Goal: Task Accomplishment & Management: Complete application form

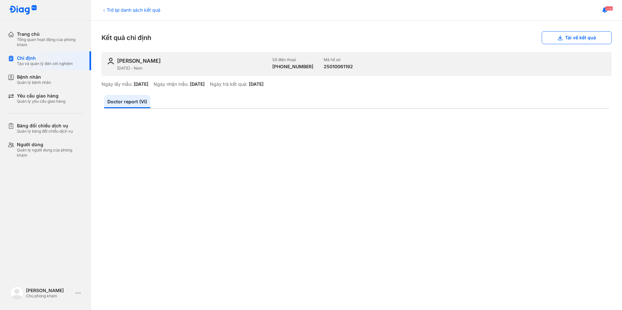
scroll to position [228, 0]
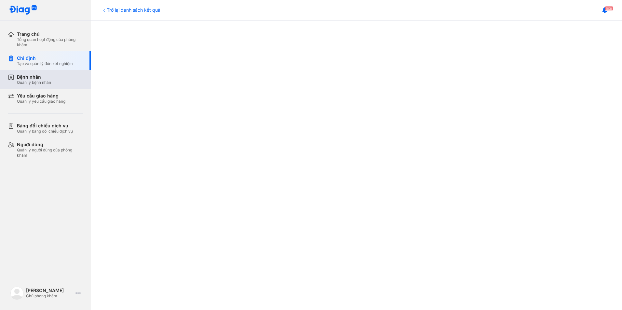
click at [34, 79] on div "Bệnh nhân" at bounding box center [34, 77] width 34 height 6
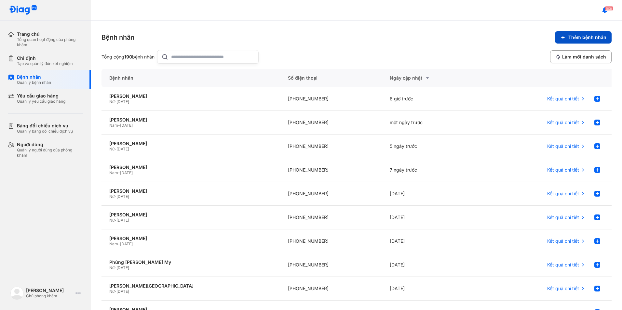
click at [587, 40] on button "Thêm bệnh nhân" at bounding box center [583, 37] width 57 height 12
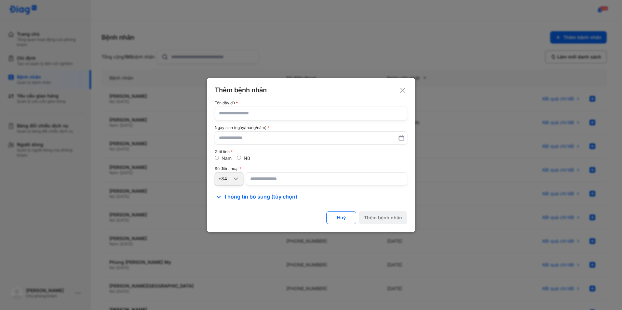
click at [280, 113] on input "text" at bounding box center [311, 113] width 184 height 13
type input "**********"
click at [277, 142] on input "text" at bounding box center [310, 138] width 183 height 12
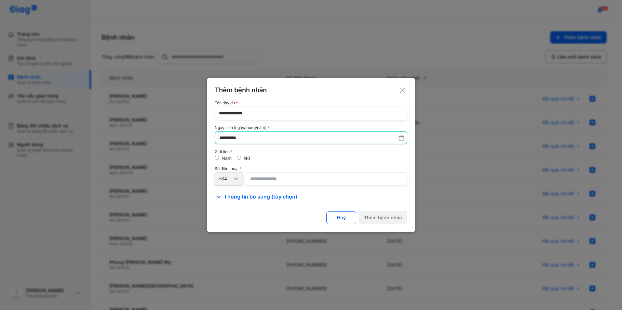
type input "**********"
click at [262, 181] on input "number" at bounding box center [326, 178] width 161 height 13
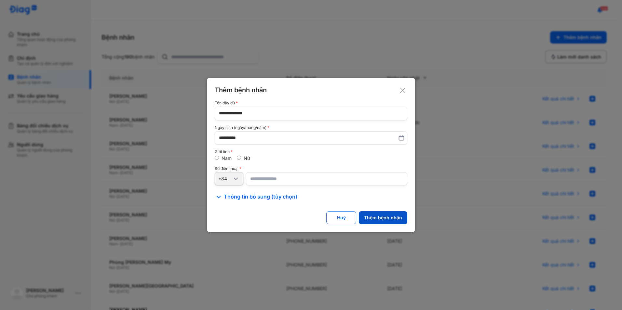
type input "**********"
click at [390, 217] on div "Thêm bệnh nhân" at bounding box center [383, 218] width 38 height 6
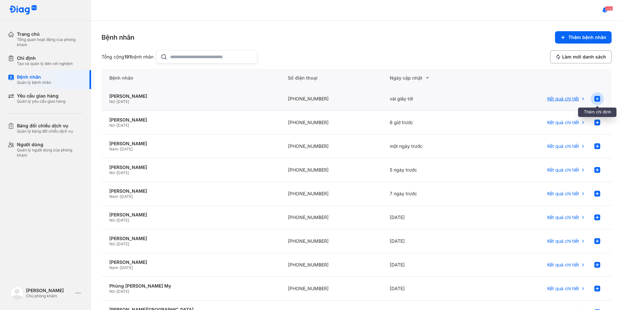
click at [593, 99] on icon at bounding box center [597, 99] width 8 height 8
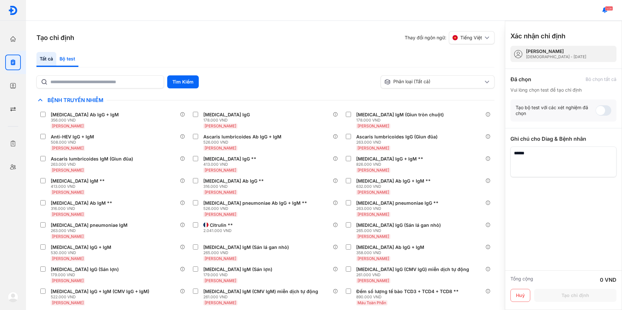
click at [76, 59] on div "Bộ test" at bounding box center [67, 59] width 22 height 15
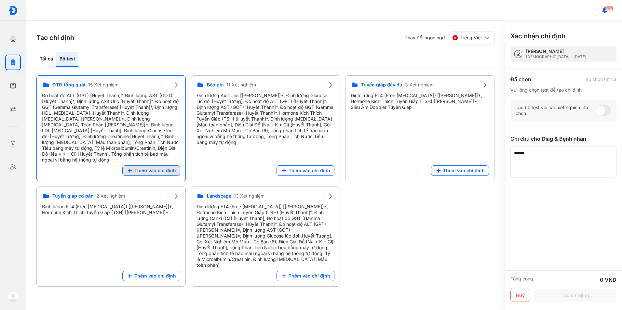
click at [165, 168] on span "Thêm vào chỉ định" at bounding box center [155, 171] width 42 height 6
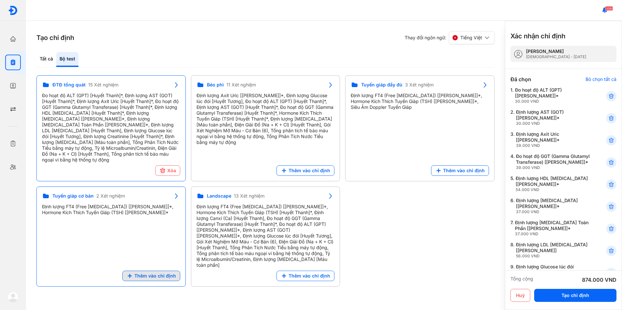
click at [157, 271] on button "Thêm vào chỉ định" at bounding box center [151, 276] width 58 height 10
click at [611, 109] on div "1. Đo hoạt độ ALT (GPT) [Huyết Thanh]* 30.000 VND" at bounding box center [563, 118] width 106 height 18
click at [608, 96] on icon at bounding box center [611, 96] width 7 height 7
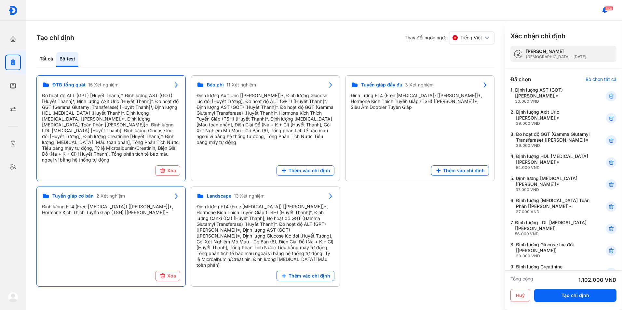
click at [608, 96] on icon at bounding box center [611, 96] width 7 height 7
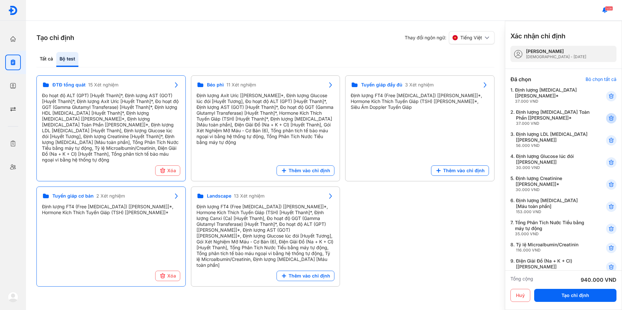
click at [609, 117] on use at bounding box center [611, 118] width 5 height 5
click at [608, 165] on icon at bounding box center [611, 162] width 7 height 7
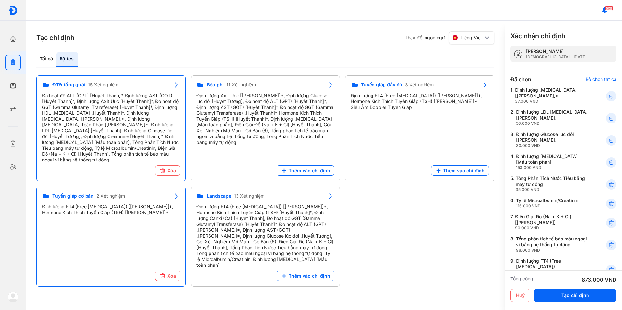
click at [608, 165] on icon at bounding box center [611, 162] width 7 height 7
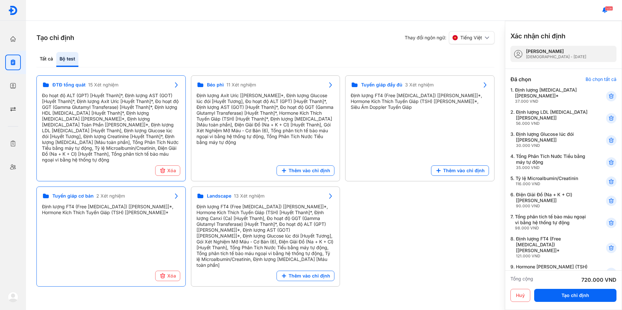
click at [608, 165] on icon at bounding box center [611, 162] width 7 height 7
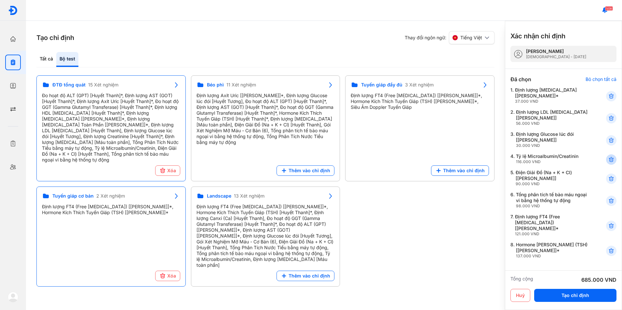
click at [609, 160] on use at bounding box center [611, 159] width 5 height 5
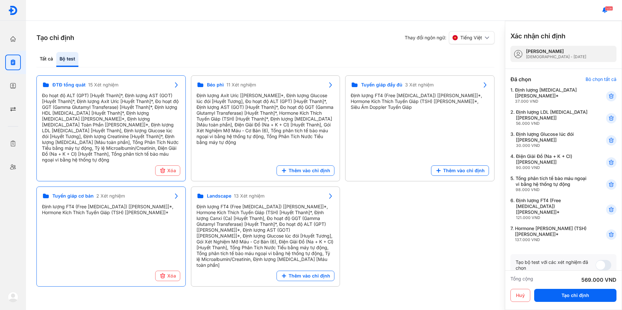
click at [608, 160] on icon at bounding box center [611, 162] width 7 height 7
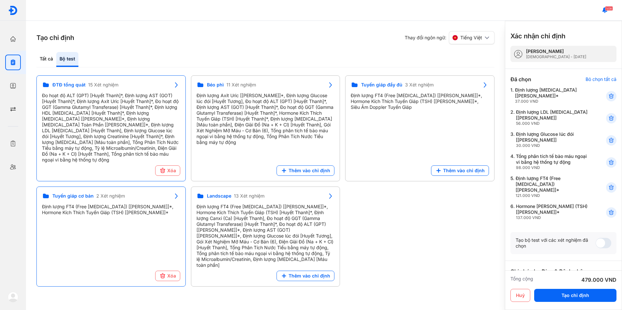
click at [608, 160] on icon at bounding box center [611, 162] width 7 height 7
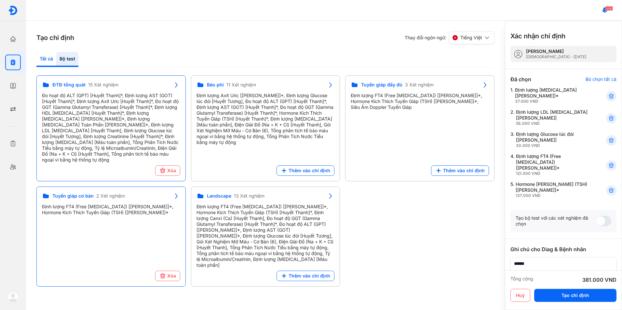
click at [56, 60] on div "Tất cả" at bounding box center [67, 59] width 22 height 15
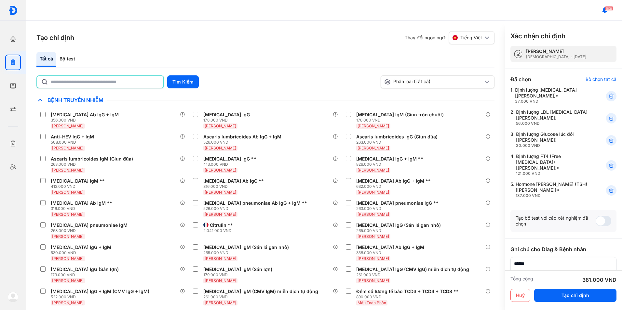
click at [114, 84] on input "text" at bounding box center [105, 82] width 109 height 12
type input "**********"
click at [176, 83] on button "Tìm Kiếm" at bounding box center [183, 81] width 32 height 13
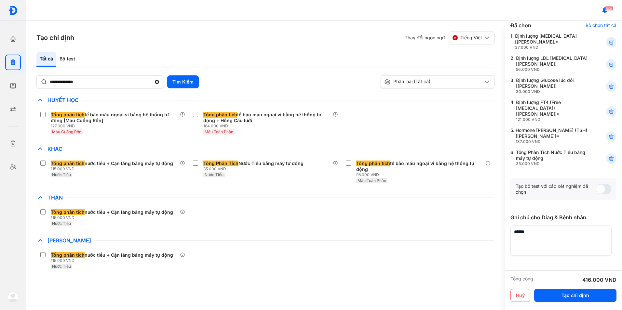
scroll to position [72, 0]
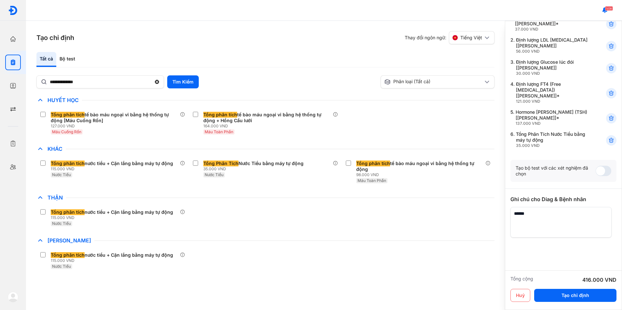
click at [535, 217] on textarea at bounding box center [560, 222] width 101 height 31
type textarea "**********"
click at [587, 299] on button "Tạo chỉ định" at bounding box center [575, 295] width 82 height 13
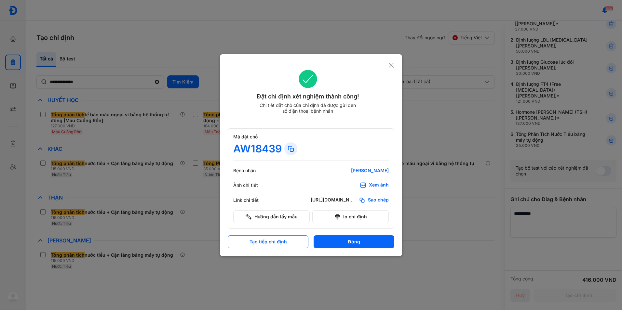
scroll to position [0, 0]
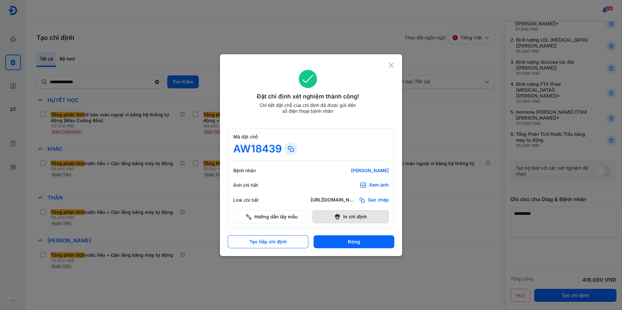
click at [367, 220] on button "In chỉ định" at bounding box center [350, 216] width 76 height 13
click at [390, 68] on icon at bounding box center [391, 65] width 6 height 7
